Goal: Find contact information: Find contact information

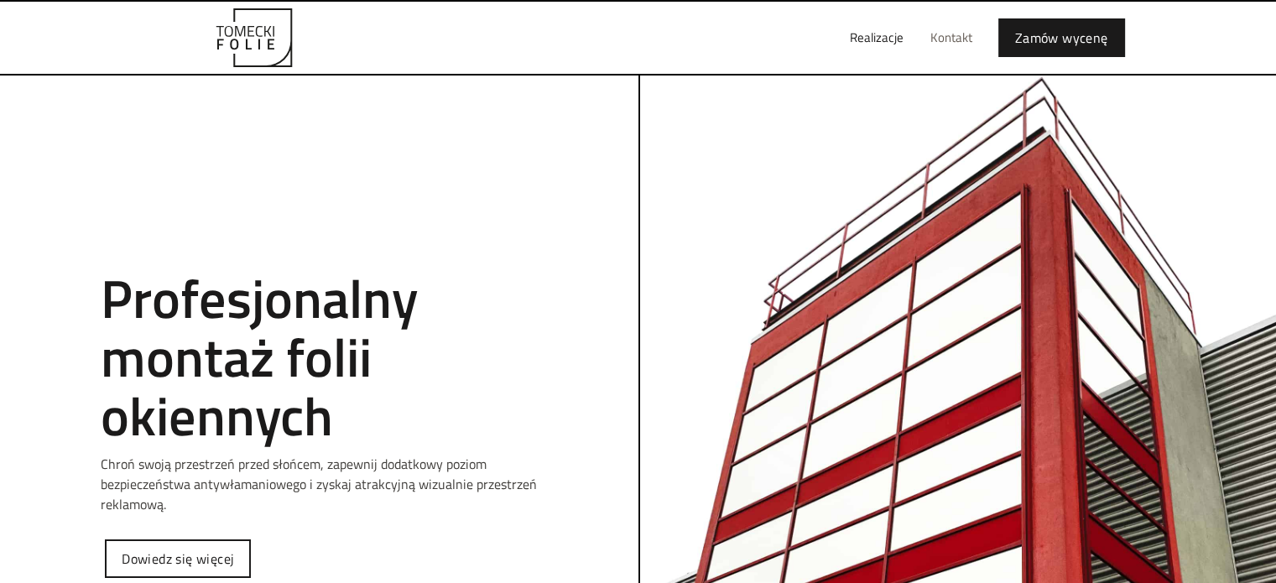
click at [941, 34] on link "Kontakt" at bounding box center [951, 38] width 69 height 54
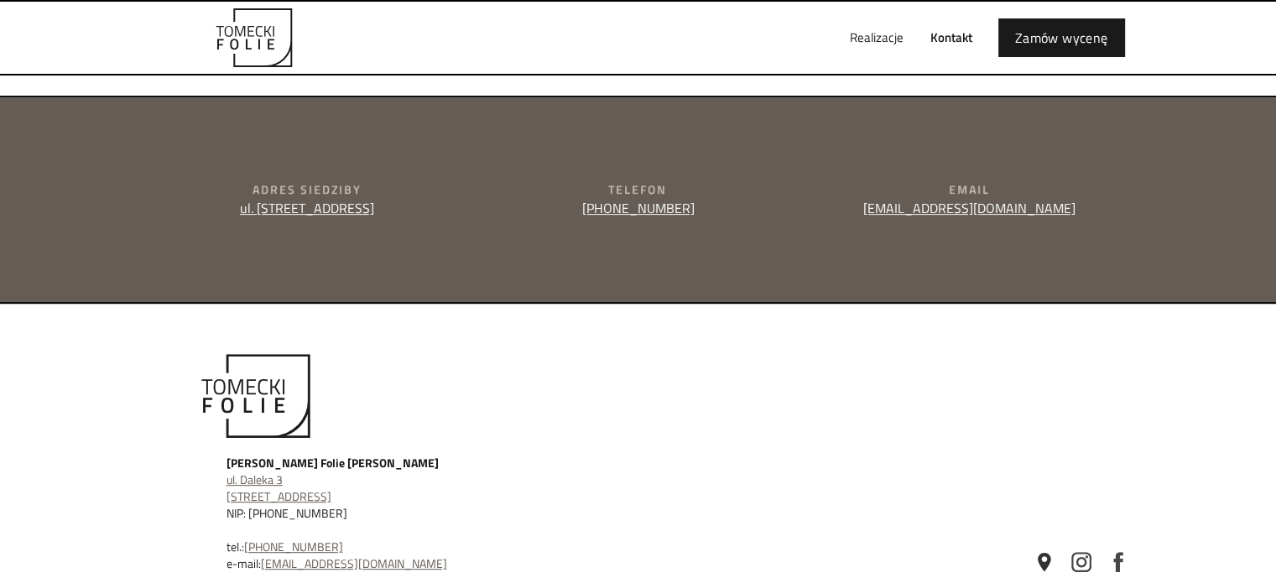
scroll to position [707, 0]
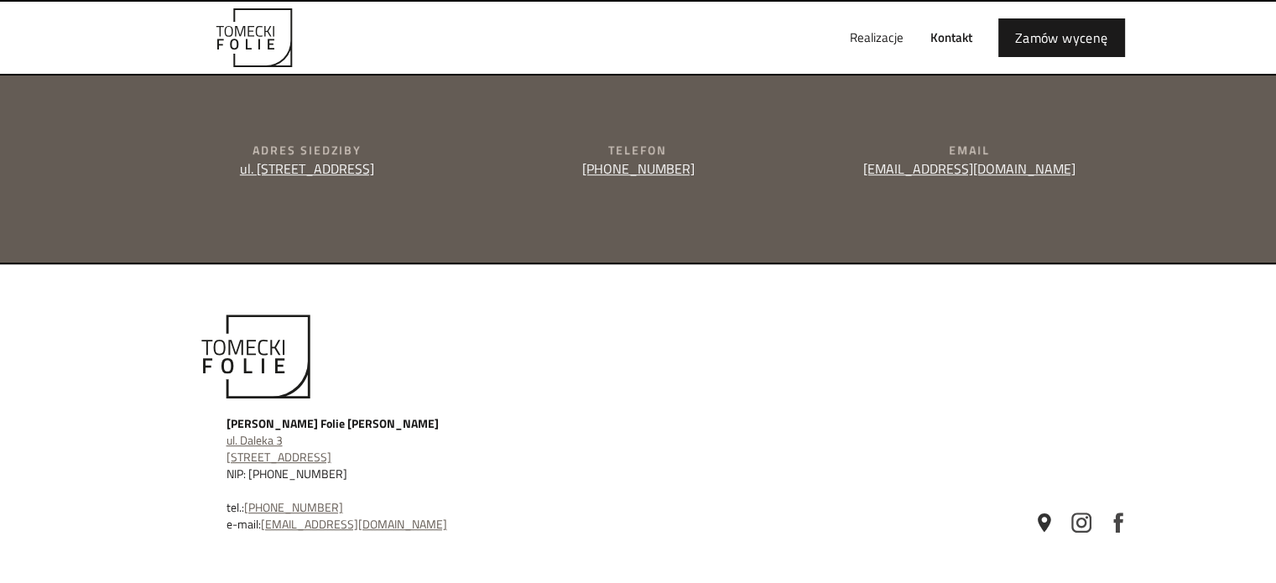
click at [91, 435] on div "[PERSON_NAME] Folie [PERSON_NAME] ul. [STREET_ADDRESS] NIP: [PHONE_NUMBER] tel.…" at bounding box center [638, 424] width 1276 height 320
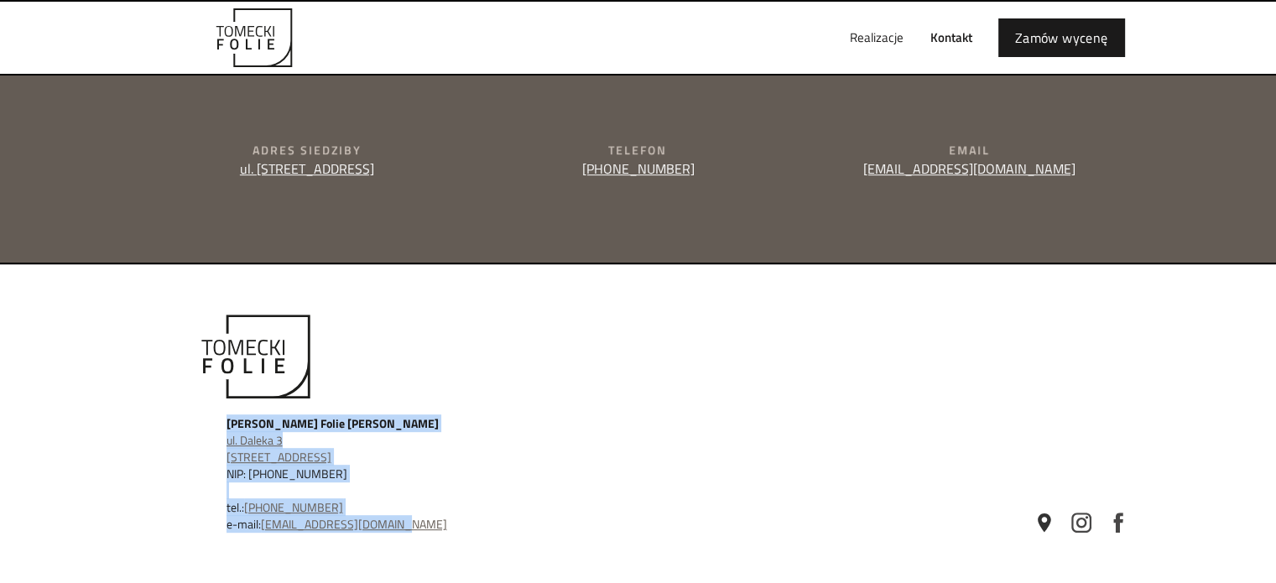
drag, startPoint x: 222, startPoint y: 424, endPoint x: 399, endPoint y: 523, distance: 202.4
click at [399, 523] on div "[PERSON_NAME] Folie [PERSON_NAME] ul. [STREET_ADDRESS] NIP: [PHONE_NUMBER] tel.…" at bounding box center [439, 424] width 582 height 218
copy div "[PERSON_NAME] Folie [PERSON_NAME] ul. [STREET_ADDRESS] NIP: [PHONE_NUMBER] tel.…"
